Goal: Answer question/provide support: Share knowledge or assist other users

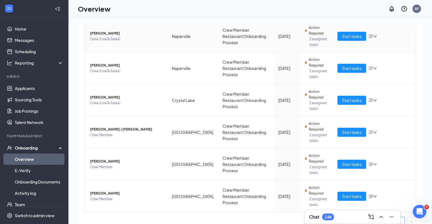
scroll to position [172, 0]
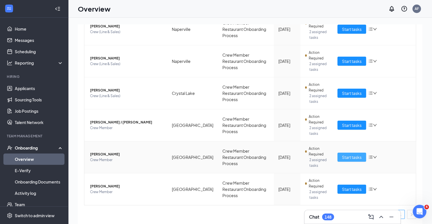
click at [344, 154] on span "Start tasks" at bounding box center [352, 157] width 20 height 6
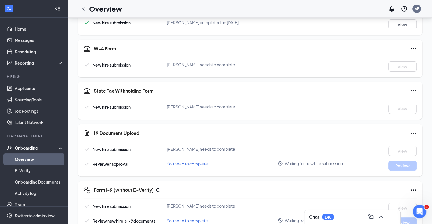
scroll to position [111, 0]
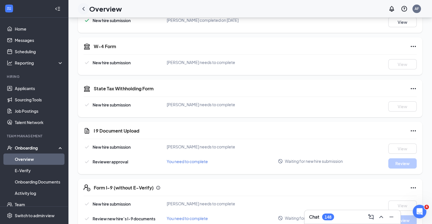
click at [85, 12] on div at bounding box center [83, 8] width 11 height 11
click at [83, 7] on icon "ChevronLeft" at bounding box center [83, 8] width 7 height 7
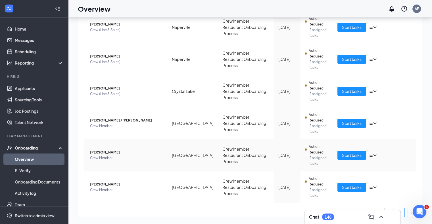
scroll to position [172, 0]
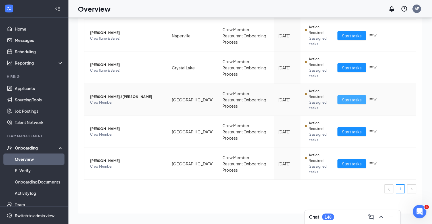
click at [348, 95] on button "Start tasks" at bounding box center [351, 99] width 29 height 9
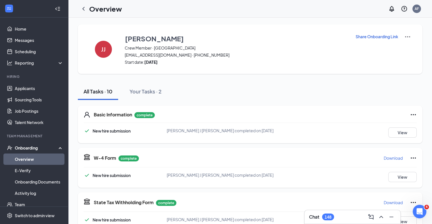
click at [369, 39] on p "Share Onboarding Link" at bounding box center [376, 37] width 43 height 6
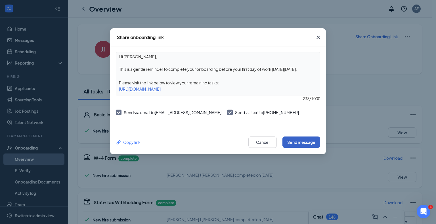
click at [302, 142] on button "Send message" at bounding box center [301, 142] width 38 height 11
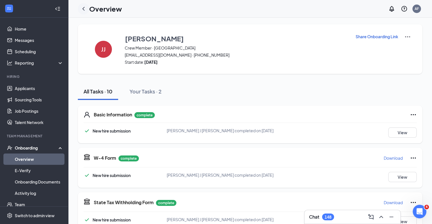
click at [83, 10] on icon "ChevronLeft" at bounding box center [83, 9] width 2 height 4
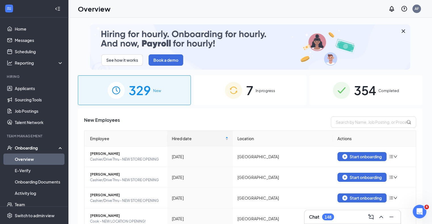
click at [316, 223] on div "Chat 148" at bounding box center [352, 218] width 96 height 14
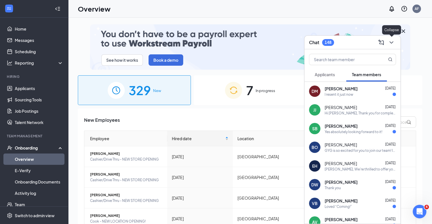
click at [394, 44] on icon "ChevronDown" at bounding box center [391, 42] width 7 height 7
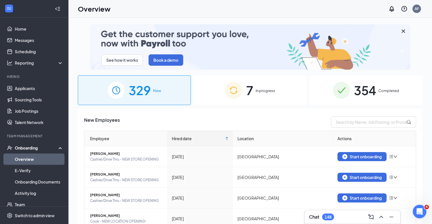
click at [258, 86] on div "7 In progress" at bounding box center [250, 90] width 113 height 30
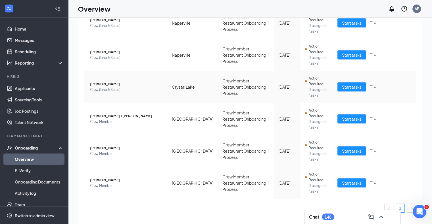
scroll to position [8, 0]
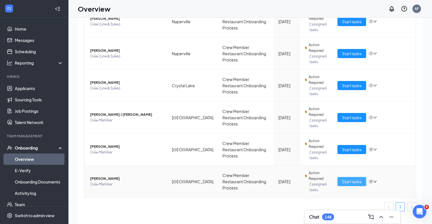
click at [351, 179] on span "Start tasks" at bounding box center [352, 182] width 20 height 6
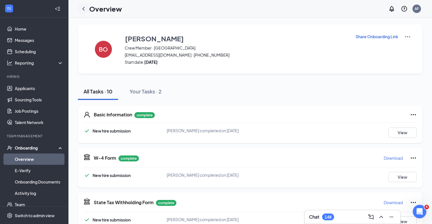
click at [82, 10] on icon "ChevronLeft" at bounding box center [83, 8] width 7 height 7
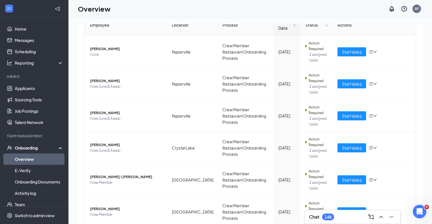
scroll to position [172, 0]
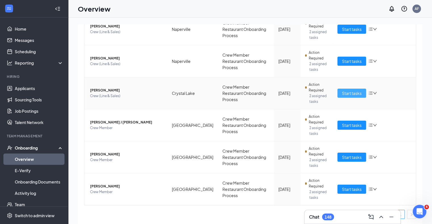
click at [353, 92] on span "Start tasks" at bounding box center [352, 93] width 20 height 6
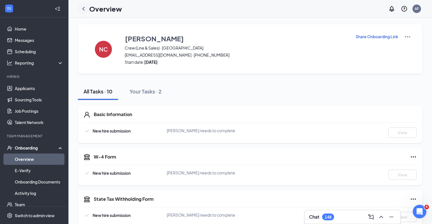
click at [83, 12] on icon "ChevronLeft" at bounding box center [83, 8] width 7 height 7
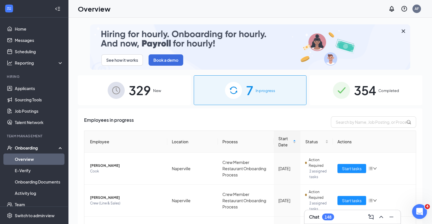
click at [419, 205] on div "Open Intercom Messenger" at bounding box center [418, 211] width 19 height 19
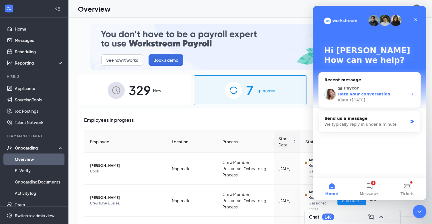
click at [391, 93] on div "Rate your conversation" at bounding box center [373, 94] width 70 height 6
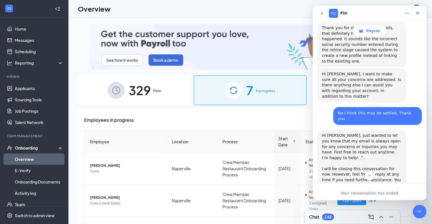
scroll to position [639, 0]
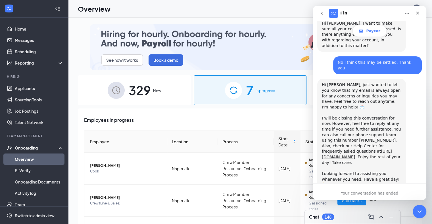
click at [323, 14] on icon "go back" at bounding box center [321, 13] width 5 height 5
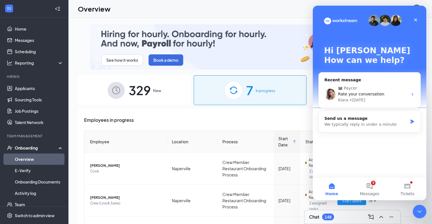
scroll to position [0, 0]
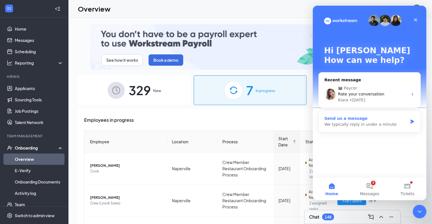
click at [379, 125] on div "We typically reply in under a minute" at bounding box center [365, 125] width 83 height 6
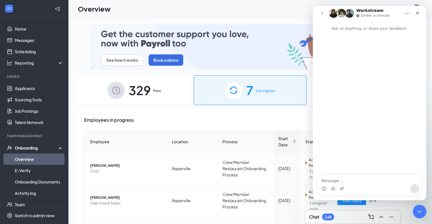
click at [355, 182] on textarea "Message…" at bounding box center [369, 180] width 104 height 10
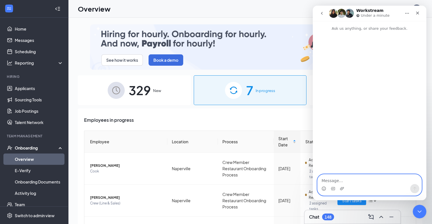
click at [344, 178] on textarea "Message…" at bounding box center [369, 180] width 104 height 10
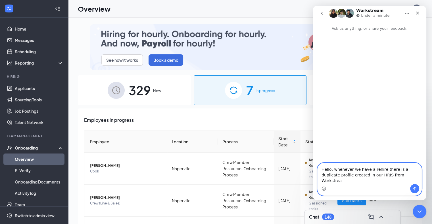
type textarea "Hello, whenever we have a rehire there is a duplicate profile created in our HR…"
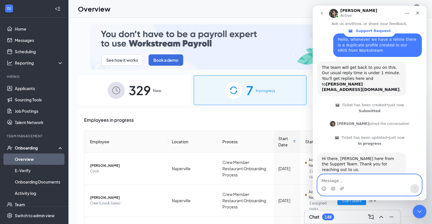
scroll to position [23, 0]
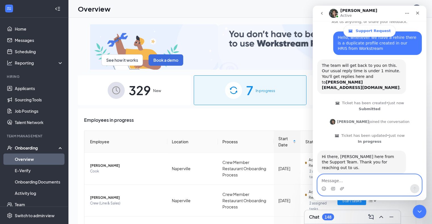
click at [356, 181] on textarea "Message…" at bounding box center [369, 180] width 104 height 10
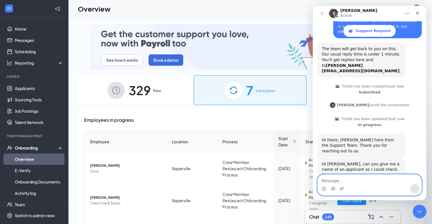
scroll to position [41, 0]
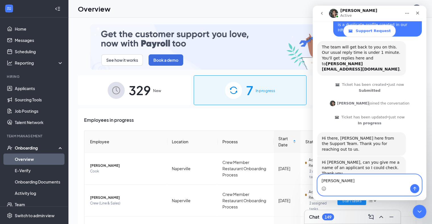
type textarea "[PERSON_NAME]"
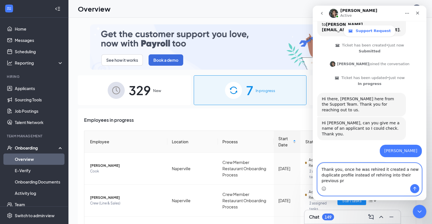
scroll to position [86, 0]
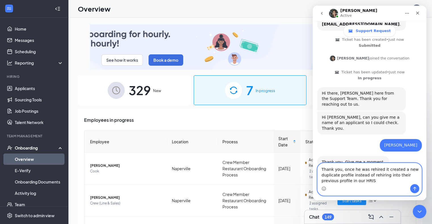
type textarea "Thank you, once he was rehired it created a new duplicate profile instead of re…"
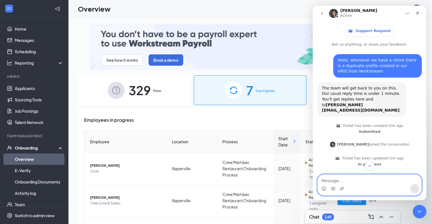
scroll to position [103, 0]
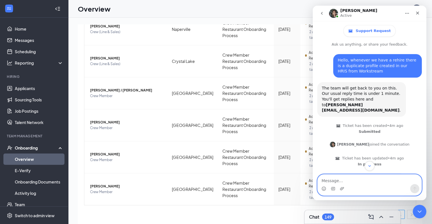
scroll to position [103, 0]
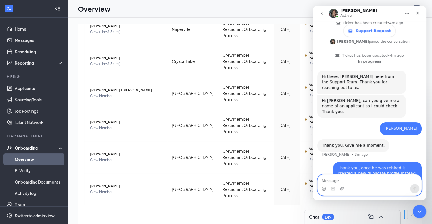
click at [359, 181] on textarea "Message…" at bounding box center [369, 180] width 104 height 10
click at [356, 182] on textarea "Message…" at bounding box center [369, 180] width 104 height 10
type textarea "W"
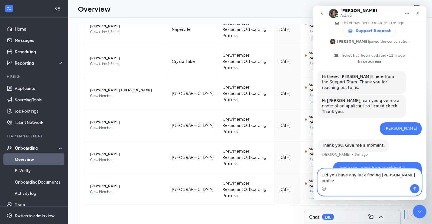
type textarea "Did you have any luck finding Dillon's profile?"
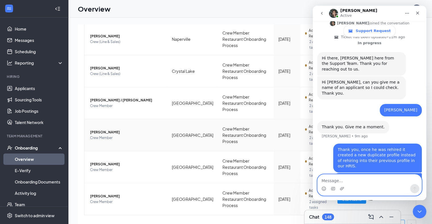
scroll to position [204, 0]
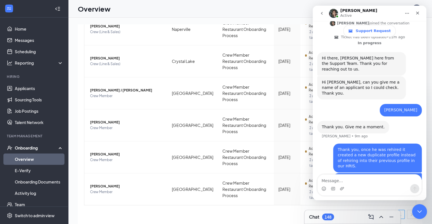
click at [422, 216] on div "Close Intercom Messenger" at bounding box center [418, 211] width 14 height 14
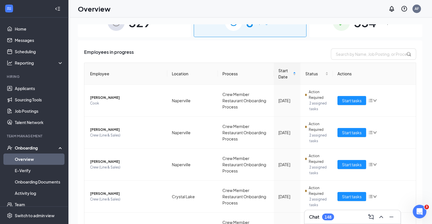
scroll to position [69, 0]
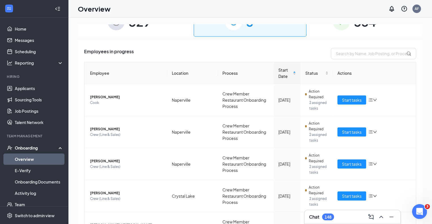
click at [419, 207] on div "Open Intercom Messenger" at bounding box center [418, 211] width 19 height 19
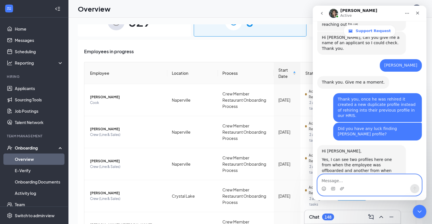
scroll to position [169, 0]
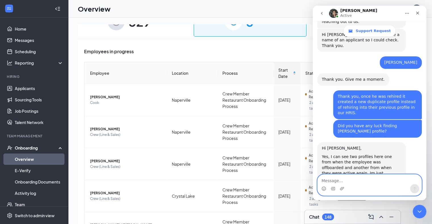
click at [355, 182] on textarea "Message…" at bounding box center [369, 180] width 104 height 10
type textarea "Got it, thank you"
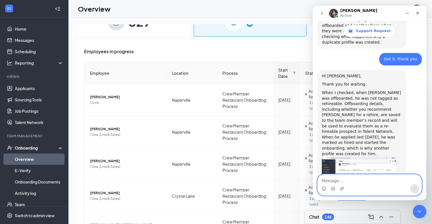
scroll to position [312, 0]
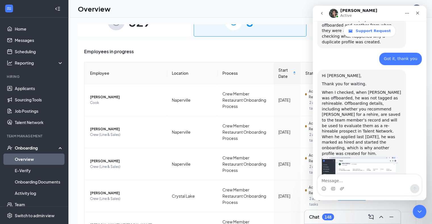
click at [365, 157] on img "Hazel says…" at bounding box center [359, 178] width 76 height 42
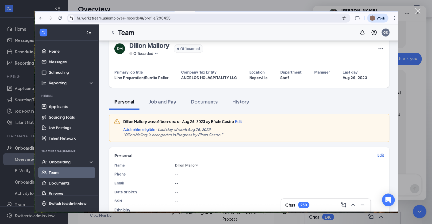
scroll to position [0, 0]
click at [411, 81] on div "Intercom messenger" at bounding box center [216, 112] width 432 height 224
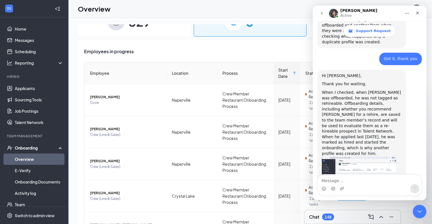
click at [370, 90] on div "When I checked, when Dillon was offboarded, he was not tagged as rehireable. Of…" at bounding box center [360, 123] width 79 height 67
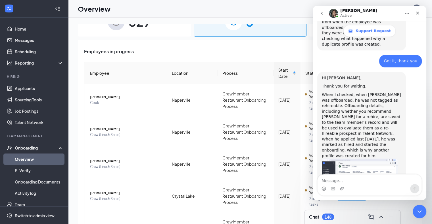
scroll to position [312, 0]
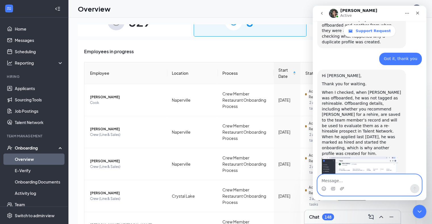
click at [357, 176] on textarea "Message…" at bounding box center [369, 180] width 104 height 10
click at [350, 157] on img "Hazel says…" at bounding box center [359, 178] width 76 height 42
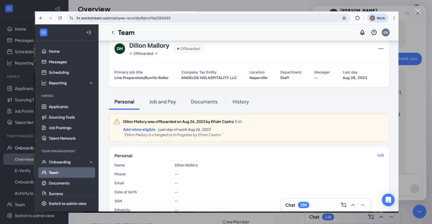
click at [418, 9] on div "Close" at bounding box center [417, 11] width 5 height 5
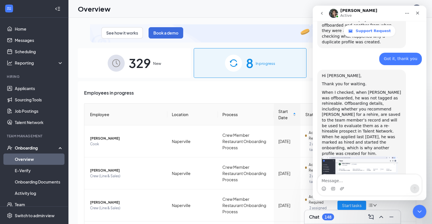
scroll to position [27, 0]
click at [157, 62] on span "New" at bounding box center [157, 64] width 8 height 6
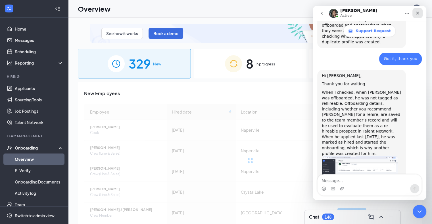
click at [419, 14] on icon "Close" at bounding box center [417, 13] width 5 height 5
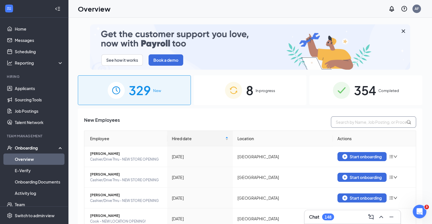
scroll to position [1, 0]
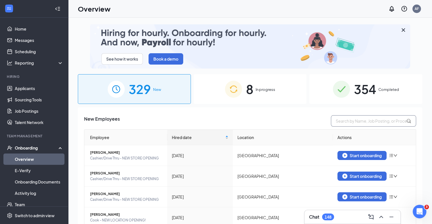
click at [346, 116] on input "text" at bounding box center [373, 120] width 85 height 11
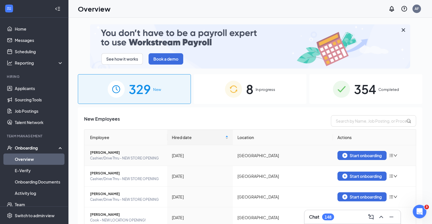
click at [389, 156] on icon "bars" at bounding box center [390, 156] width 5 height 5
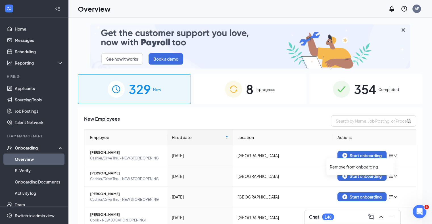
click at [260, 142] on th "Location" at bounding box center [283, 138] width 100 height 16
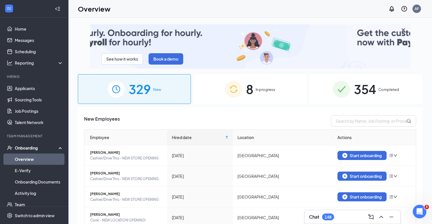
click at [354, 96] on span "354" at bounding box center [365, 89] width 22 height 20
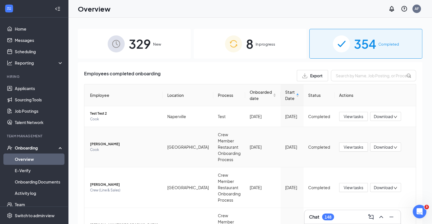
scroll to position [47, 0]
click at [419, 210] on icon "Open Intercom Messenger" at bounding box center [418, 211] width 9 height 9
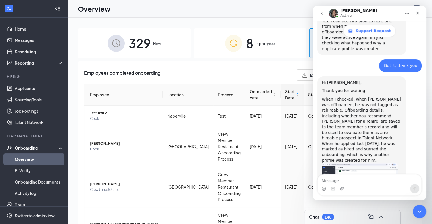
scroll to position [312, 0]
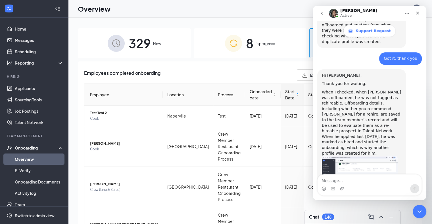
click at [342, 156] on img "Hazel says…" at bounding box center [359, 177] width 76 height 42
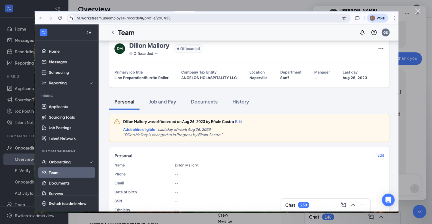
click at [20, 145] on div "Intercom messenger" at bounding box center [216, 112] width 432 height 224
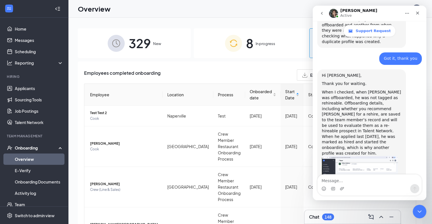
click at [49, 146] on div "Onboarding" at bounding box center [37, 148] width 44 height 6
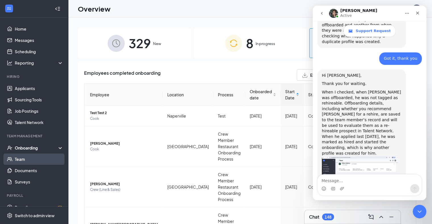
click at [42, 155] on link "Team" at bounding box center [39, 159] width 49 height 11
